Goal: Information Seeking & Learning: Learn about a topic

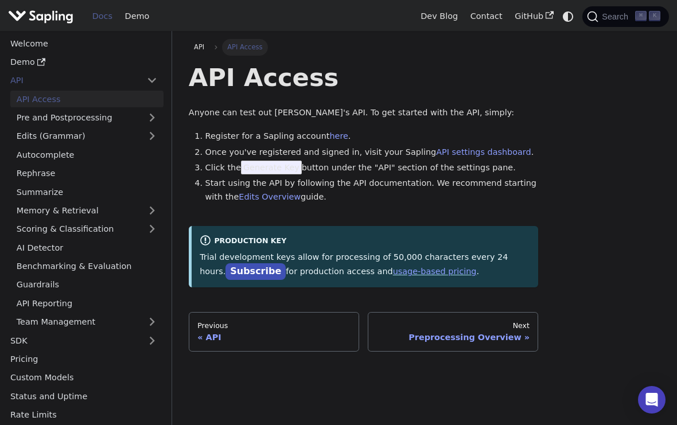
click at [311, 335] on div "API" at bounding box center [273, 337] width 153 height 10
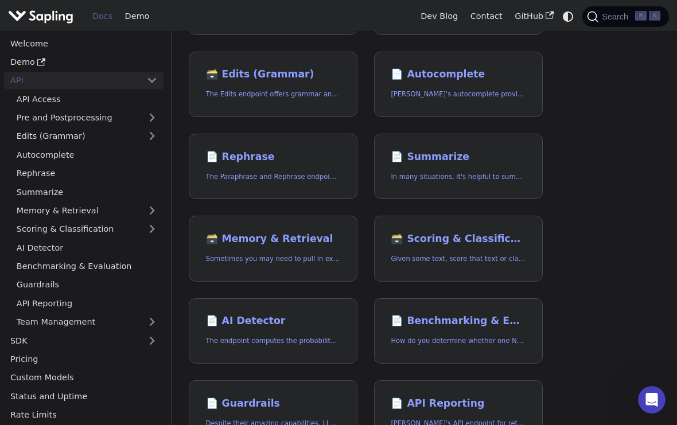
scroll to position [166, 0]
click at [298, 318] on h2 "📄️ AI Detector" at bounding box center [273, 321] width 134 height 13
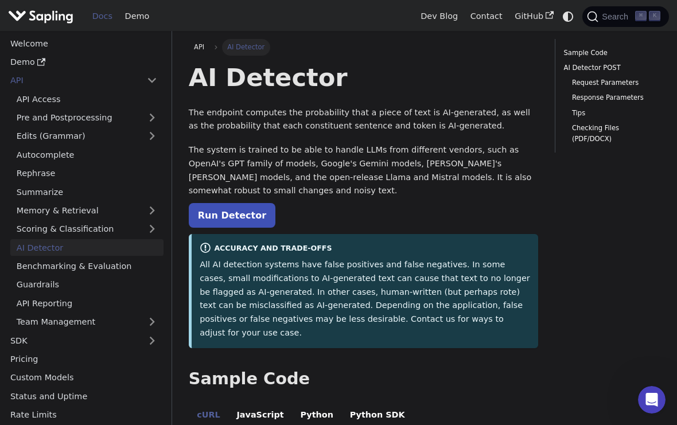
click at [231, 212] on link "Run Detector" at bounding box center [232, 215] width 87 height 25
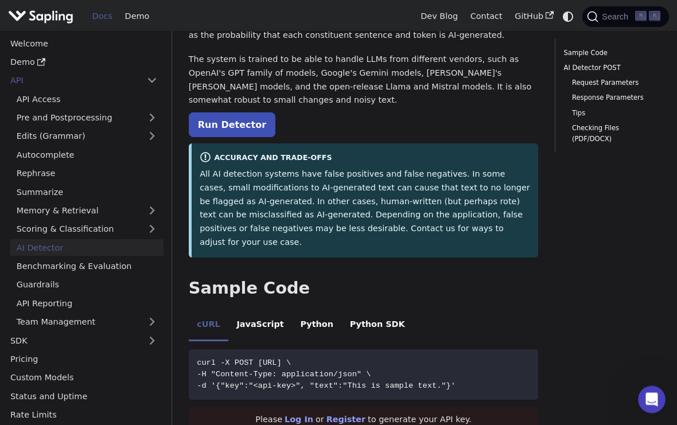
click at [224, 123] on link "Run Detector" at bounding box center [232, 125] width 87 height 25
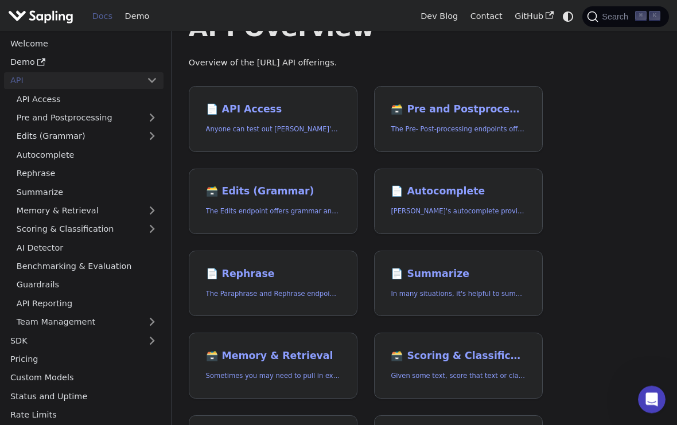
scroll to position [50, 0]
click at [318, 283] on link "📄️ Rephrase The Paraphrase and Rephrase endpoints offer paraphrasing for partic…" at bounding box center [273, 284] width 169 height 66
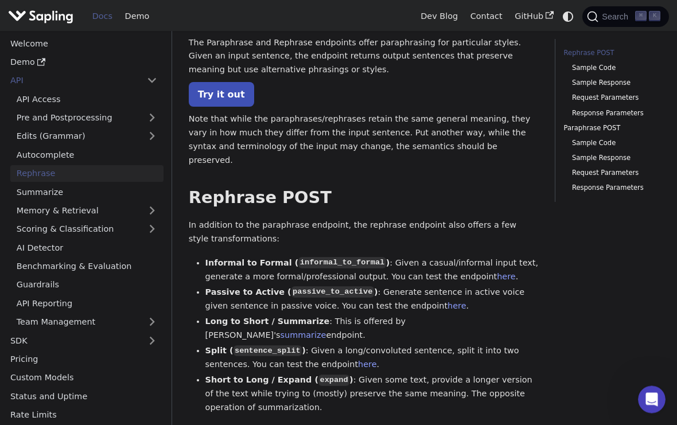
scroll to position [71, 0]
click at [202, 85] on link "Try it out" at bounding box center [221, 93] width 65 height 25
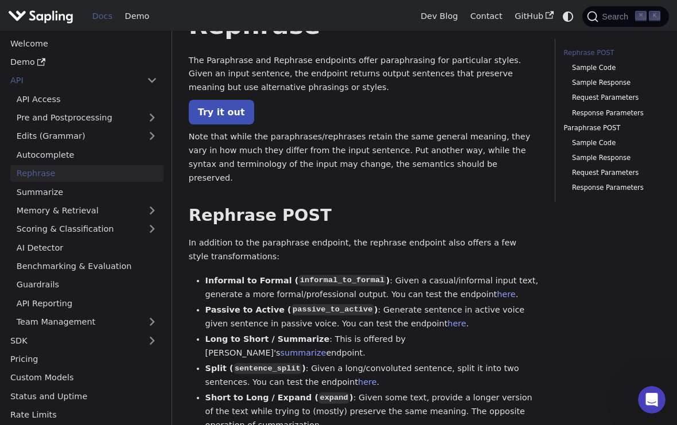
scroll to position [0, 0]
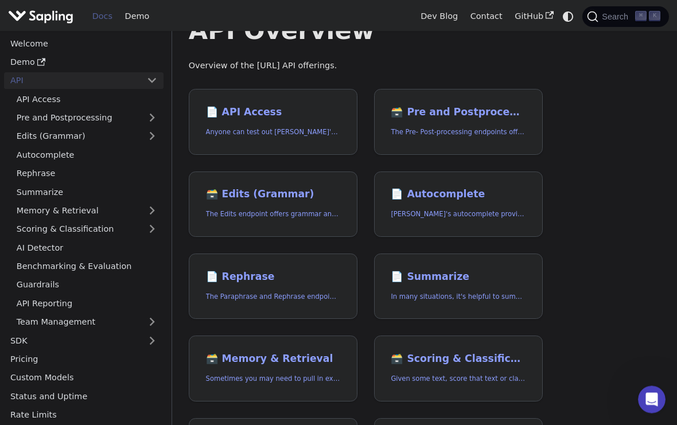
scroll to position [17, 0]
